Goal: Task Accomplishment & Management: Manage account settings

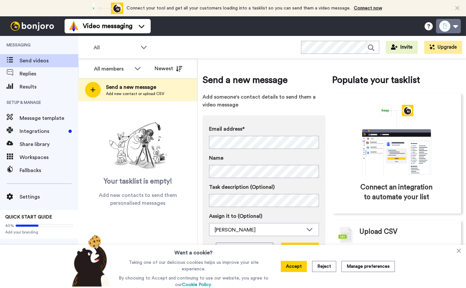
click at [448, 28] on button at bounding box center [448, 26] width 25 height 14
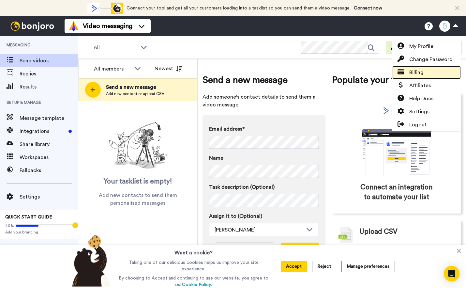
click at [414, 70] on span "Billing" at bounding box center [416, 72] width 14 height 8
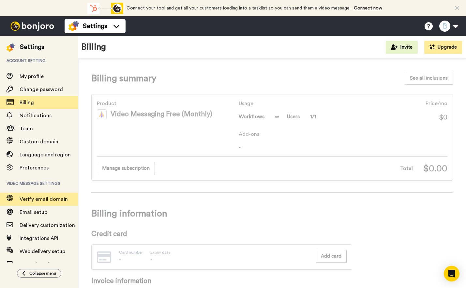
scroll to position [14, 0]
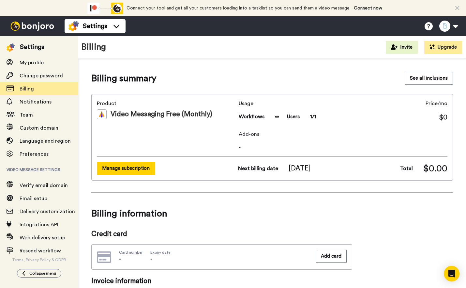
click at [113, 168] on button "Manage subscription" at bounding box center [126, 168] width 58 height 13
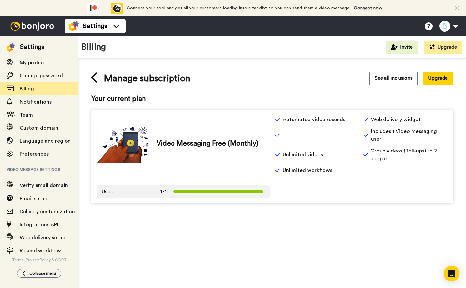
click at [250, 190] on icon at bounding box center [217, 191] width 89 height 3
click at [407, 79] on button "See all inclusions" at bounding box center [393, 78] width 48 height 13
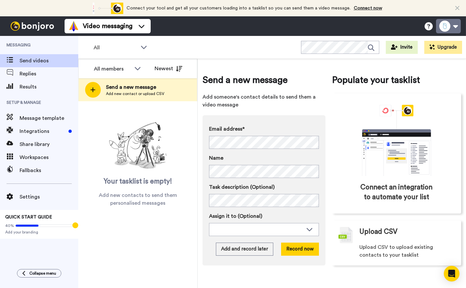
click at [455, 26] on button at bounding box center [448, 26] width 25 height 14
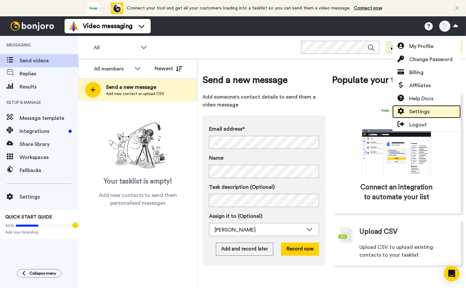
click at [420, 111] on span "Settings" at bounding box center [419, 112] width 20 height 8
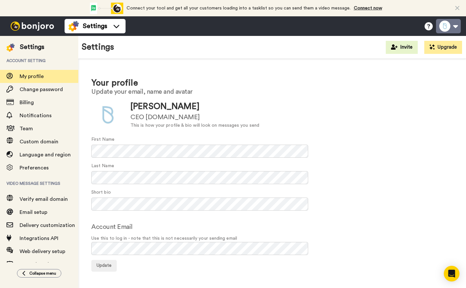
click at [454, 30] on button at bounding box center [448, 26] width 25 height 14
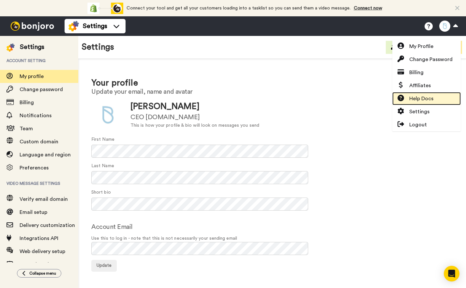
click at [433, 101] on span "Help Docs" at bounding box center [421, 99] width 24 height 8
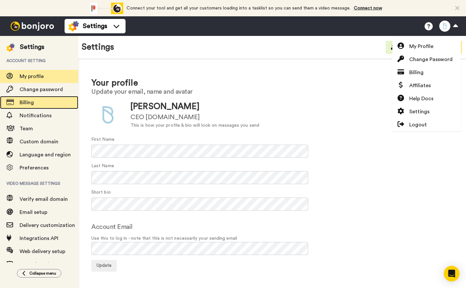
click at [38, 104] on span "Billing" at bounding box center [49, 102] width 59 height 8
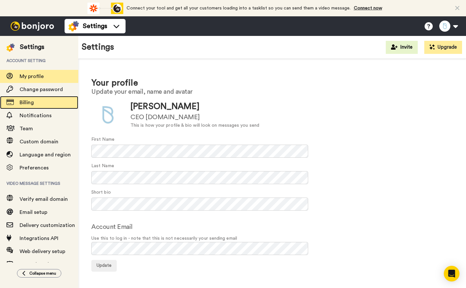
click at [29, 104] on span "Billing" at bounding box center [27, 102] width 14 height 5
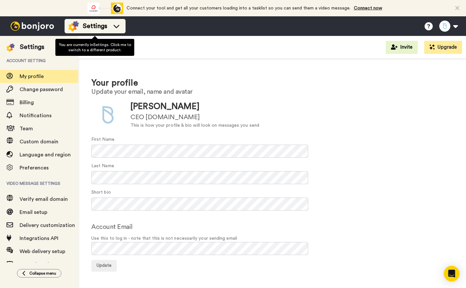
click at [115, 25] on icon at bounding box center [116, 26] width 10 height 7
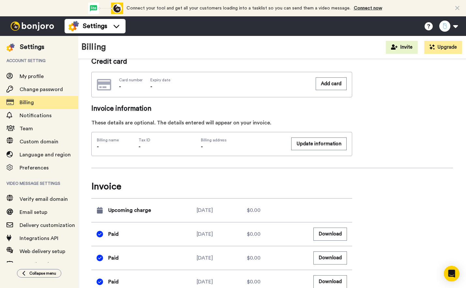
scroll to position [151, 0]
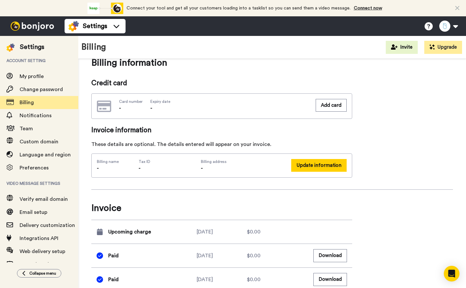
click at [325, 169] on button "Update information" at bounding box center [318, 165] width 55 height 13
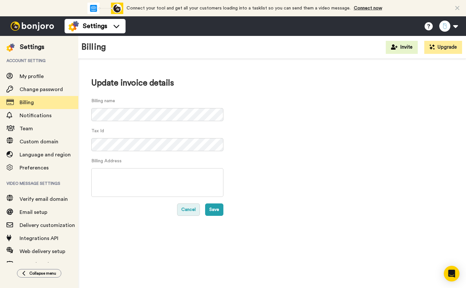
click at [189, 209] on button "Cancel" at bounding box center [188, 209] width 23 height 12
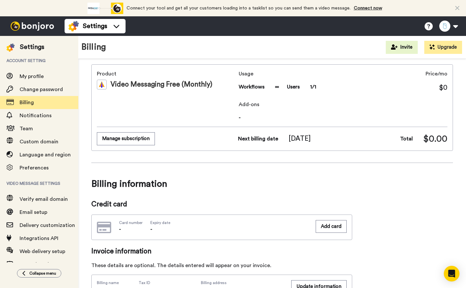
scroll to position [35, 0]
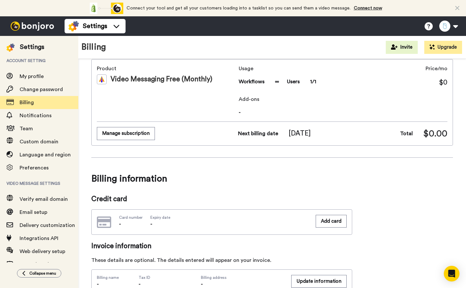
click at [211, 219] on div "Card number - Expiry date - Add card" at bounding box center [221, 221] width 261 height 25
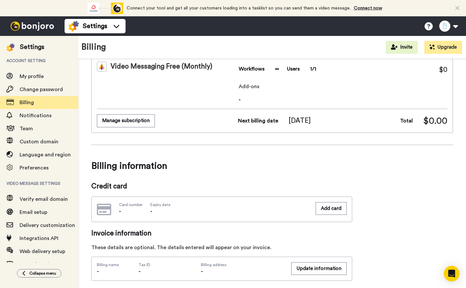
scroll to position [0, 0]
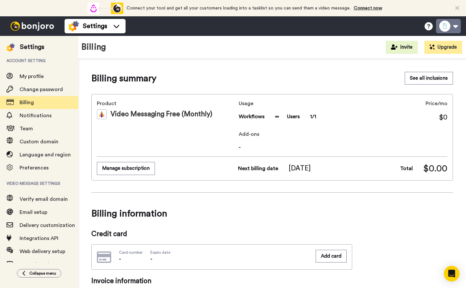
click at [453, 25] on button at bounding box center [448, 26] width 25 height 14
click at [148, 168] on button "Manage subscription" at bounding box center [126, 168] width 58 height 13
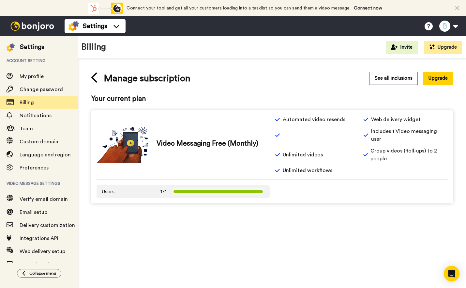
click at [231, 188] on span at bounding box center [218, 191] width 92 height 7
click at [456, 271] on div "Open Intercom Messenger" at bounding box center [451, 273] width 17 height 17
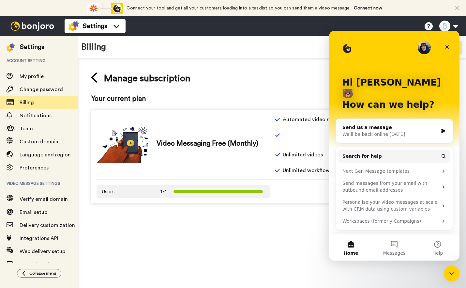
click at [322, 100] on span "Your current plan" at bounding box center [272, 99] width 362 height 10
click at [448, 48] on icon "Close" at bounding box center [446, 46] width 5 height 5
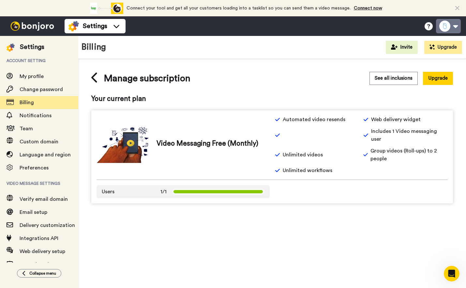
click at [452, 28] on button at bounding box center [448, 26] width 25 height 14
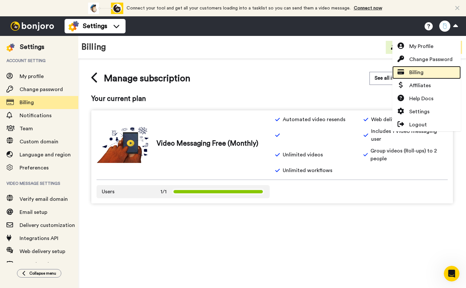
click at [421, 73] on span "Billing" at bounding box center [416, 72] width 14 height 8
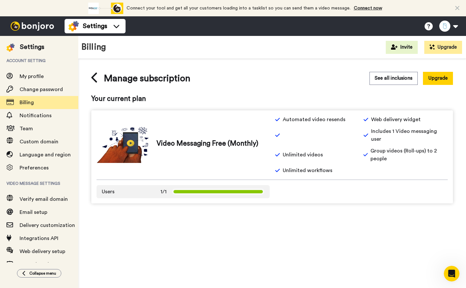
click at [350, 80] on div "See all inclusions Upgrade" at bounding box center [362, 78] width 181 height 13
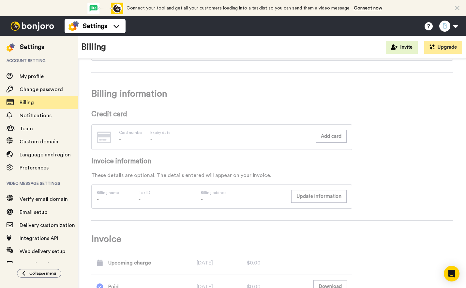
scroll to position [126, 0]
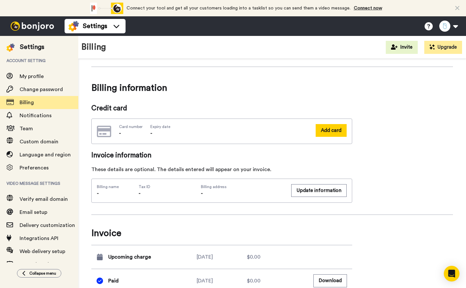
click at [325, 129] on button "Add card" at bounding box center [331, 130] width 31 height 13
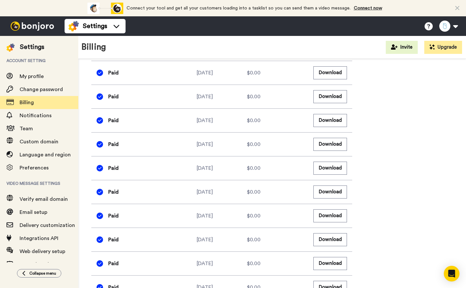
scroll to position [528, 0]
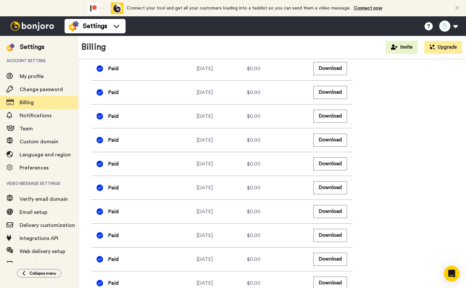
click at [458, 4] on div "Connect your tool now! Connect your tool and get all your customers loading int…" at bounding box center [233, 8] width 466 height 16
click at [458, 8] on icon at bounding box center [457, 8] width 4 height 7
